Goal: Task Accomplishment & Management: Complete application form

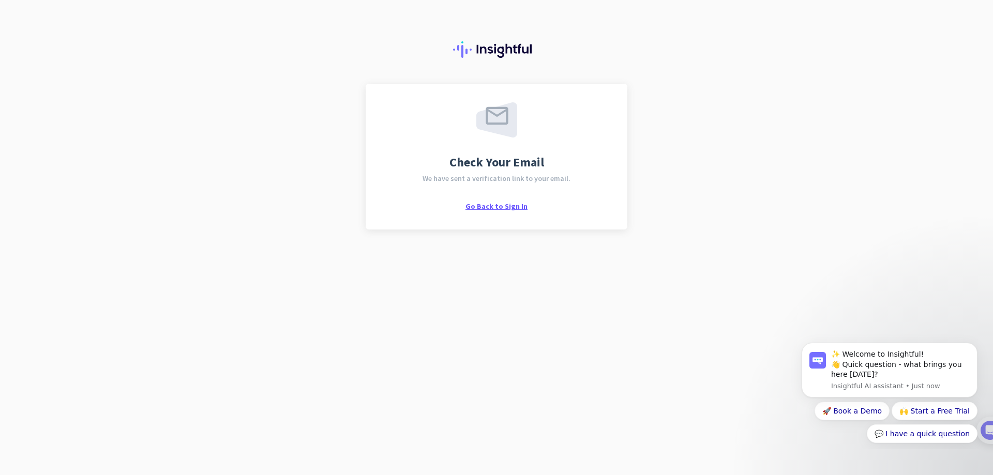
click at [493, 208] on span "Go Back to Sign In" at bounding box center [497, 206] width 62 height 9
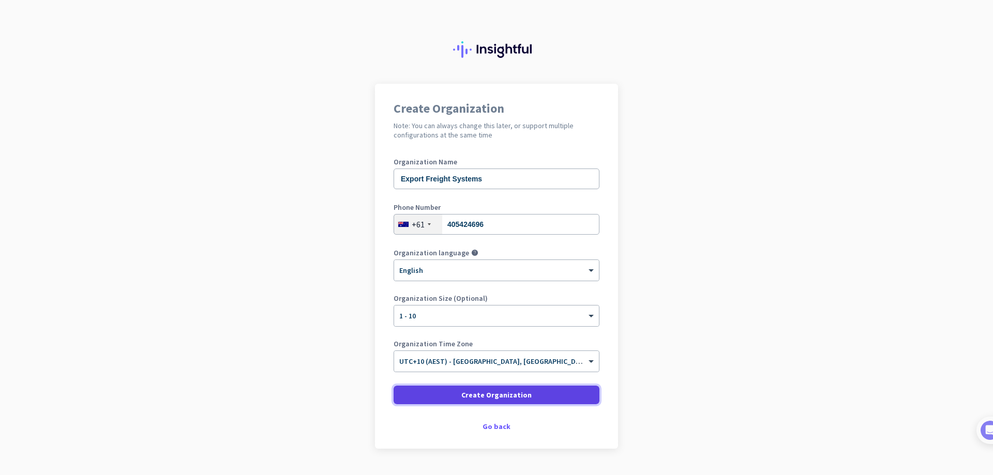
click at [491, 395] on span "Create Organization" at bounding box center [496, 395] width 70 height 10
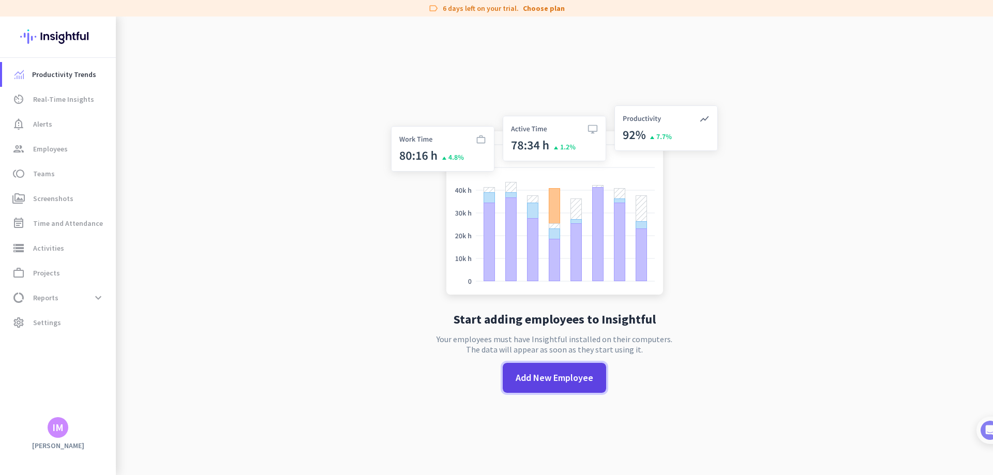
click at [538, 380] on span "Add New Employee" at bounding box center [555, 377] width 78 height 13
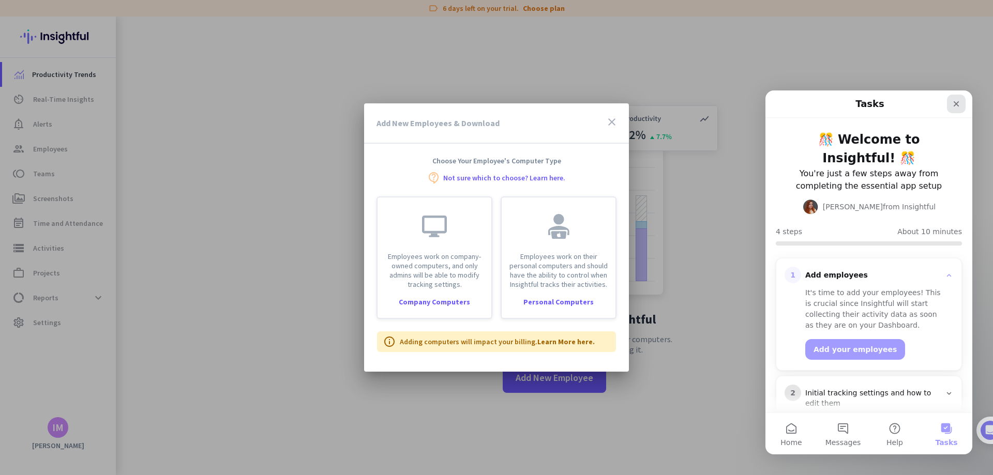
click at [957, 105] on icon "Close" at bounding box center [957, 104] width 6 height 6
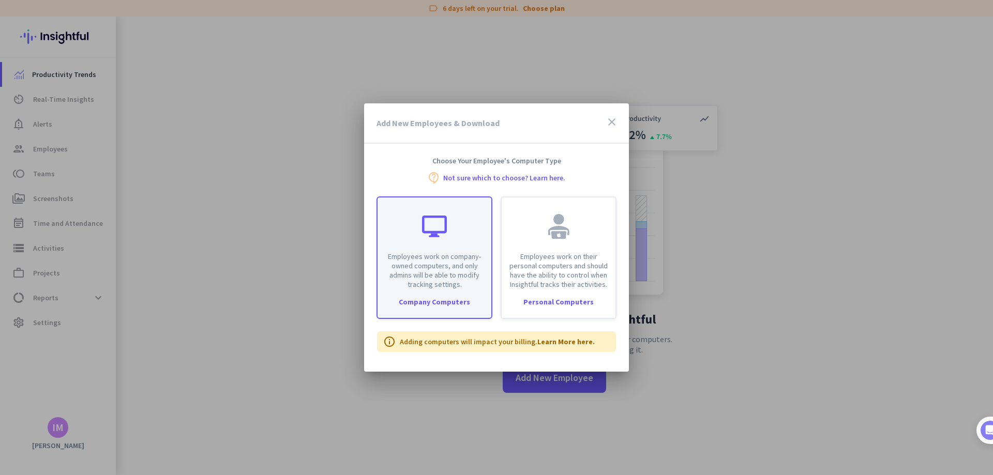
click at [423, 236] on div at bounding box center [434, 226] width 25 height 25
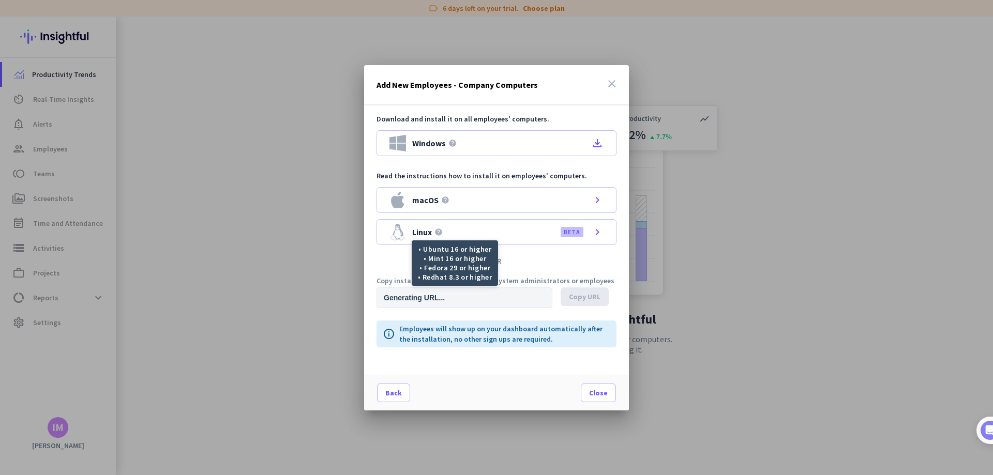
type input "[URL][DOMAIN_NAME]"
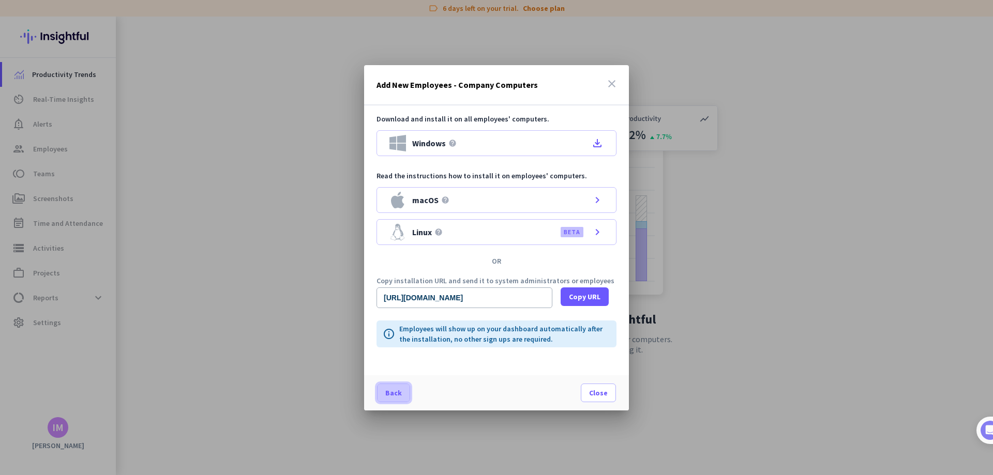
click at [391, 392] on span "Back" at bounding box center [393, 393] width 17 height 10
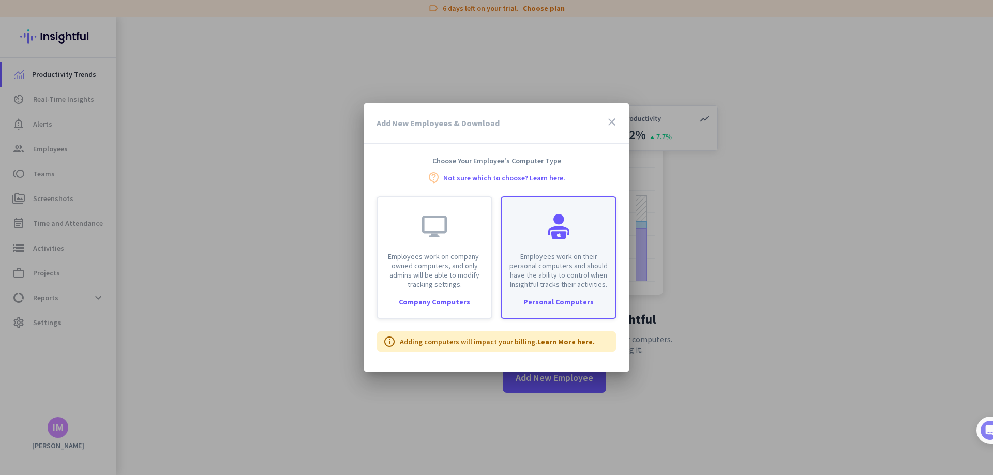
click at [562, 266] on p "Employees work on their personal computers and should have the ability to contr…" at bounding box center [558, 270] width 101 height 37
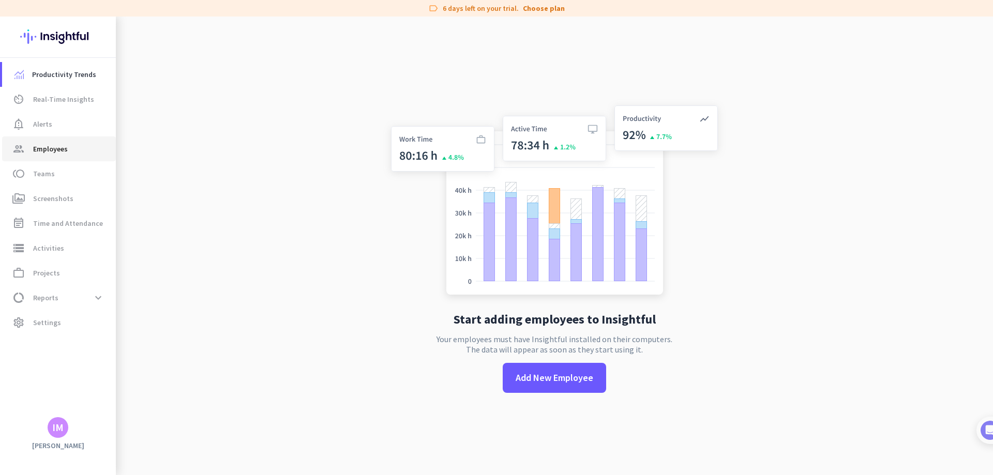
click at [46, 152] on span "Employees" at bounding box center [50, 149] width 35 height 12
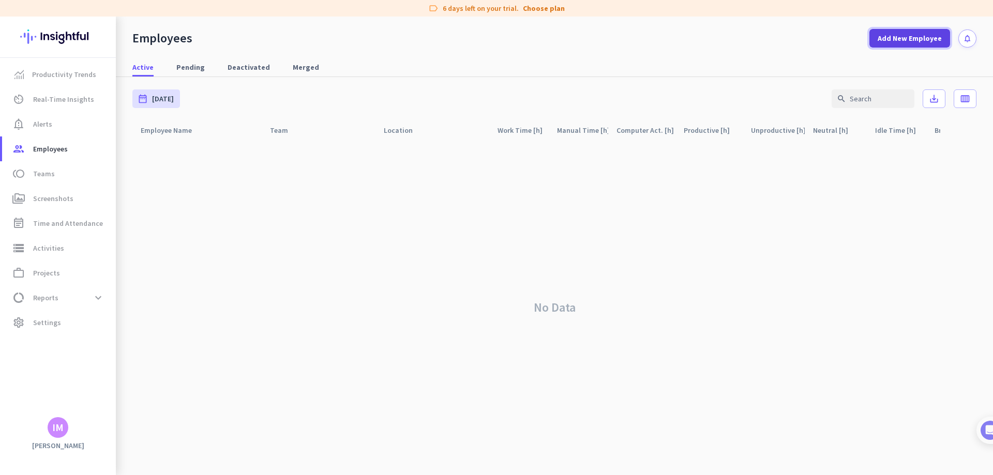
click at [908, 40] on span "Add New Employee" at bounding box center [910, 38] width 64 height 10
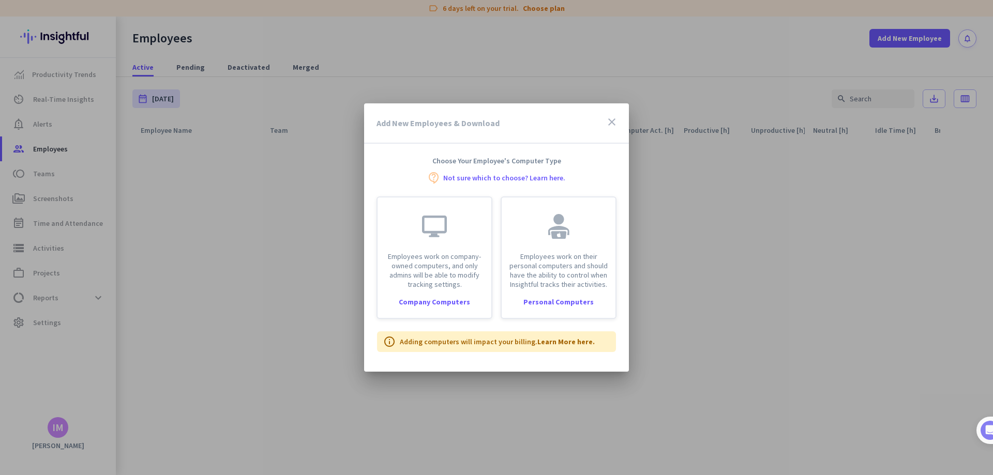
click at [540, 175] on link "Not sure which to choose? Learn here." at bounding box center [504, 177] width 122 height 7
